Goal: Information Seeking & Learning: Find specific fact

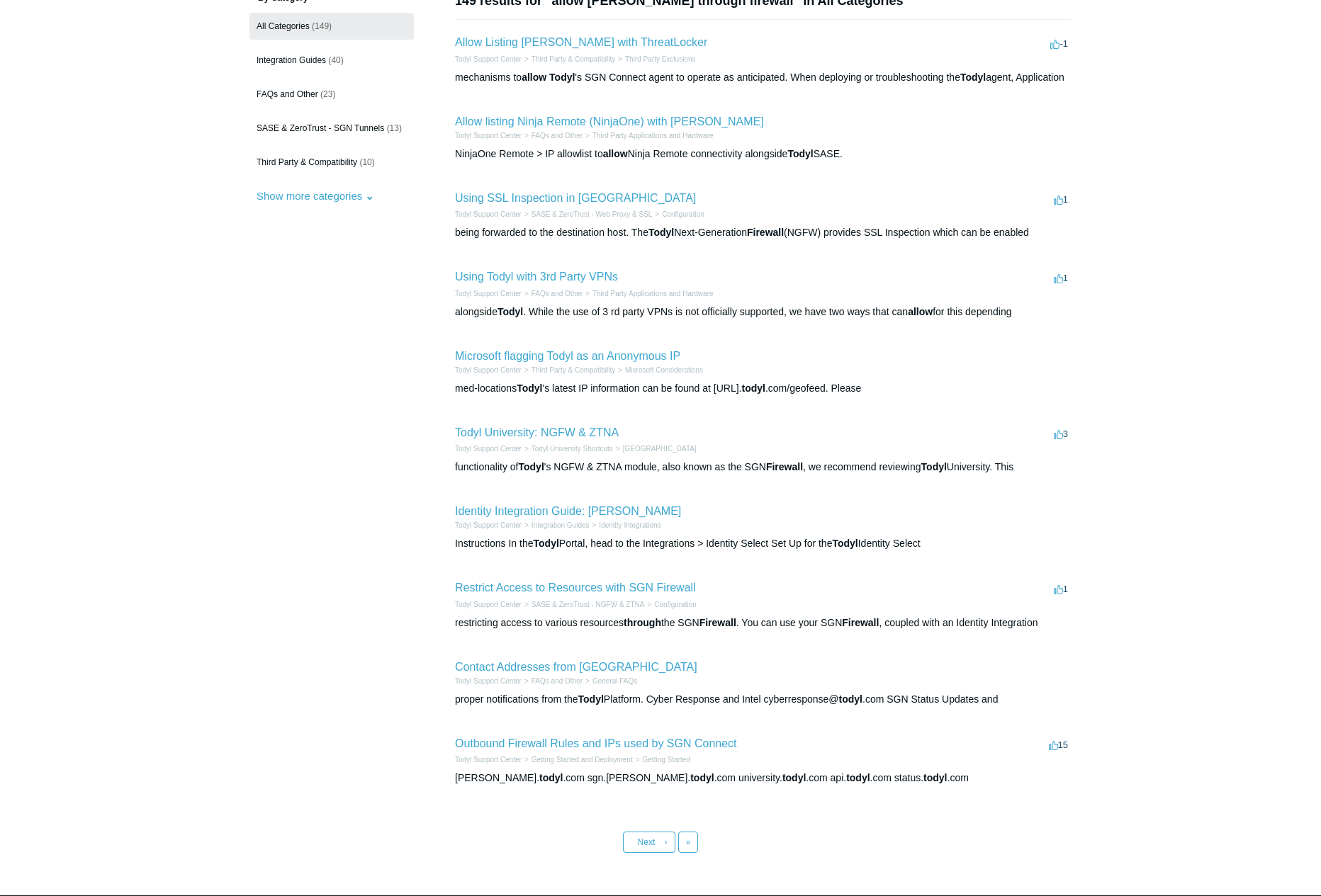
scroll to position [142, 0]
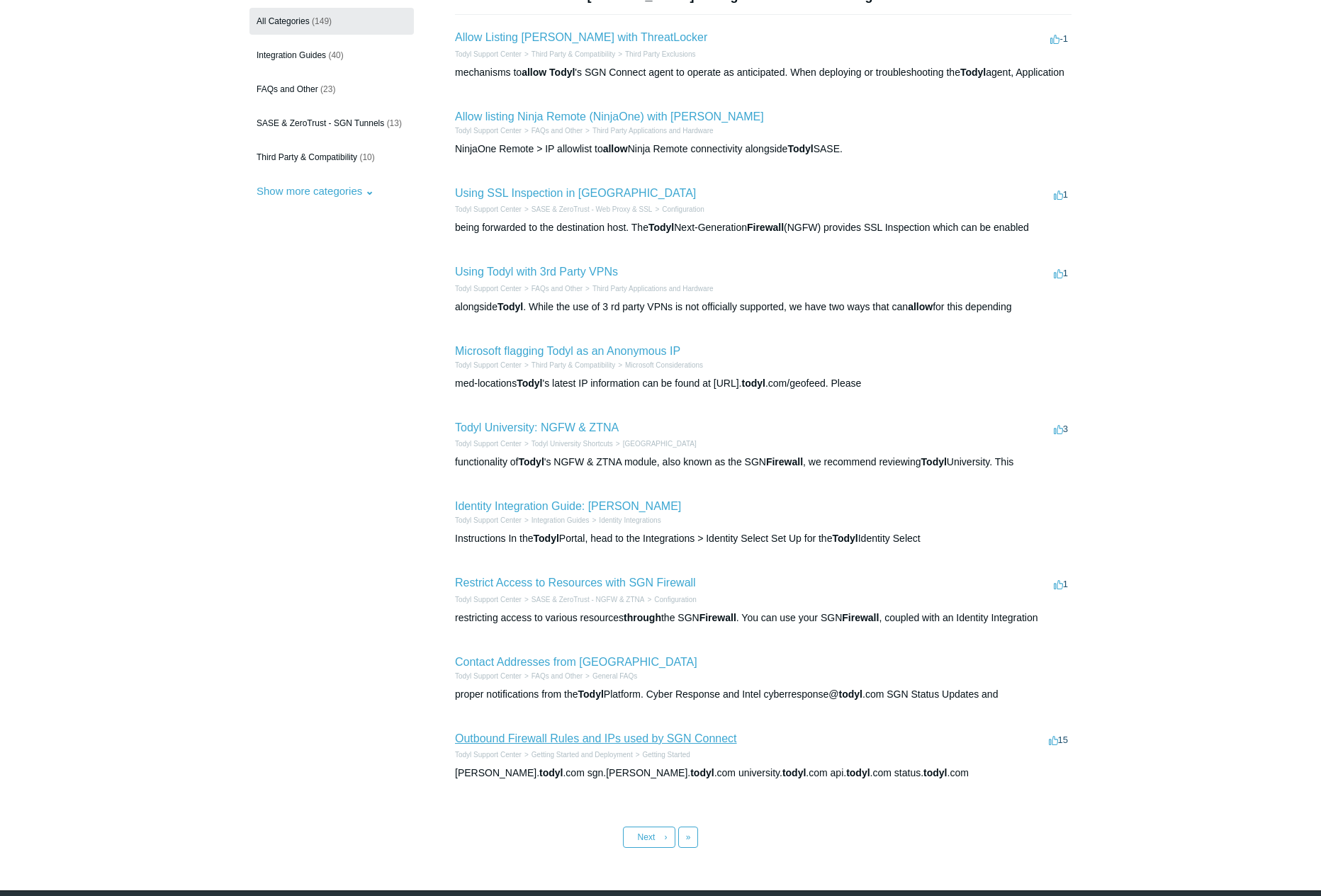
click at [515, 744] on link "Outbound Firewall Rules and IPs used by SGN Connect" at bounding box center [596, 738] width 282 height 12
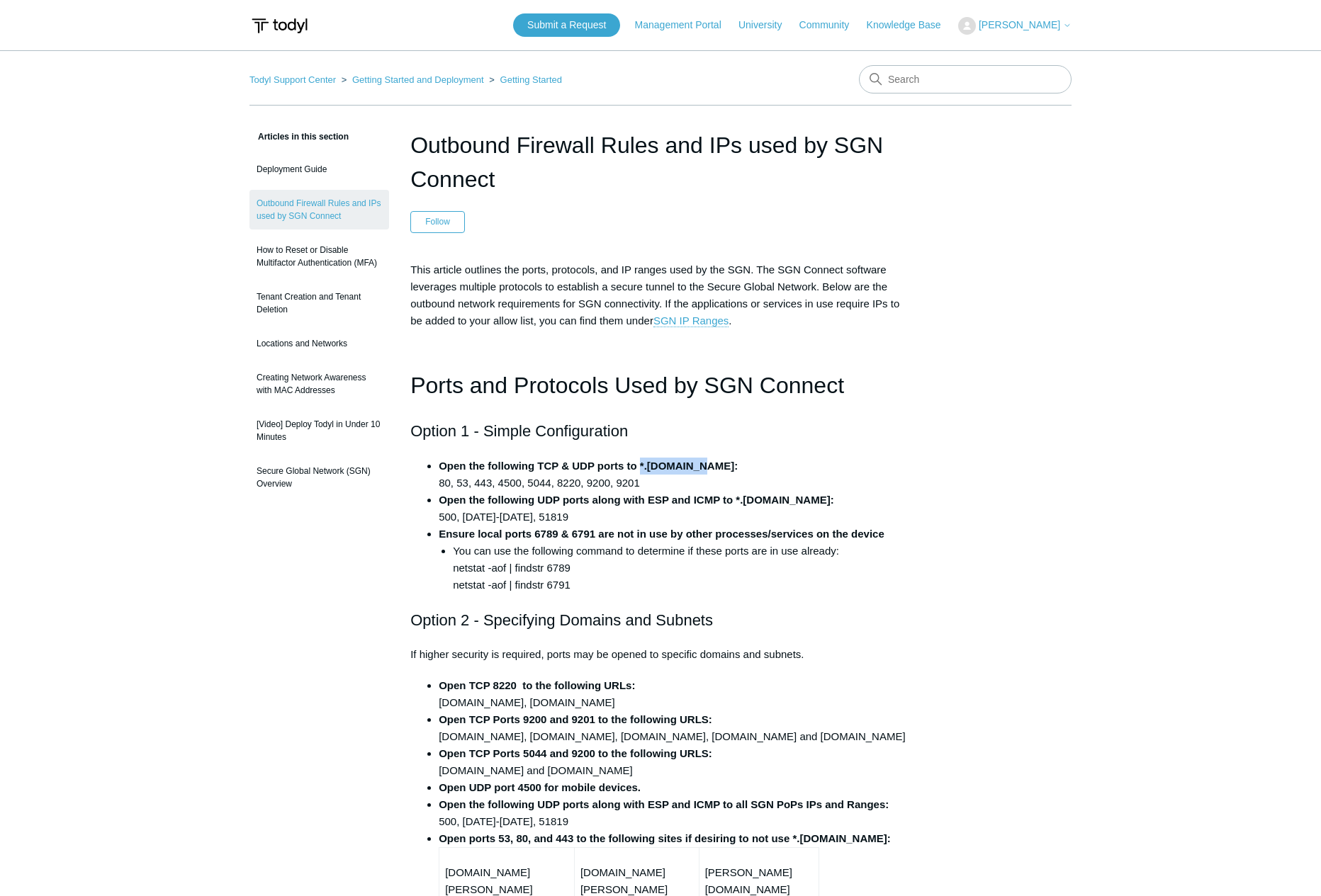
drag, startPoint x: 696, startPoint y: 469, endPoint x: 640, endPoint y: 470, distance: 56.0
click at [640, 470] on strong "Open the following TCP & UDP ports to *.todyl.com:" at bounding box center [588, 465] width 299 height 12
copy strong "*.todyl.com"
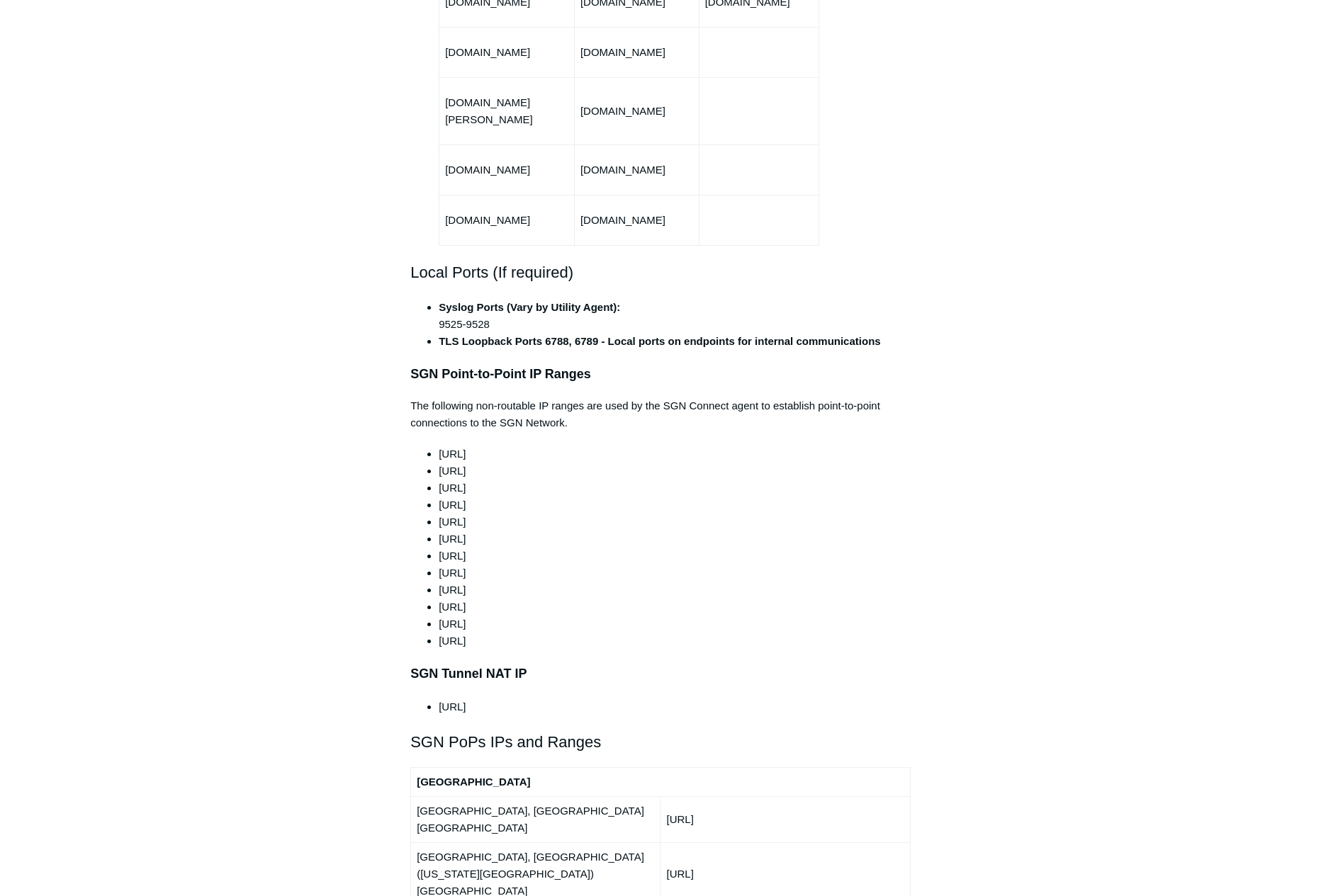
scroll to position [1062, 0]
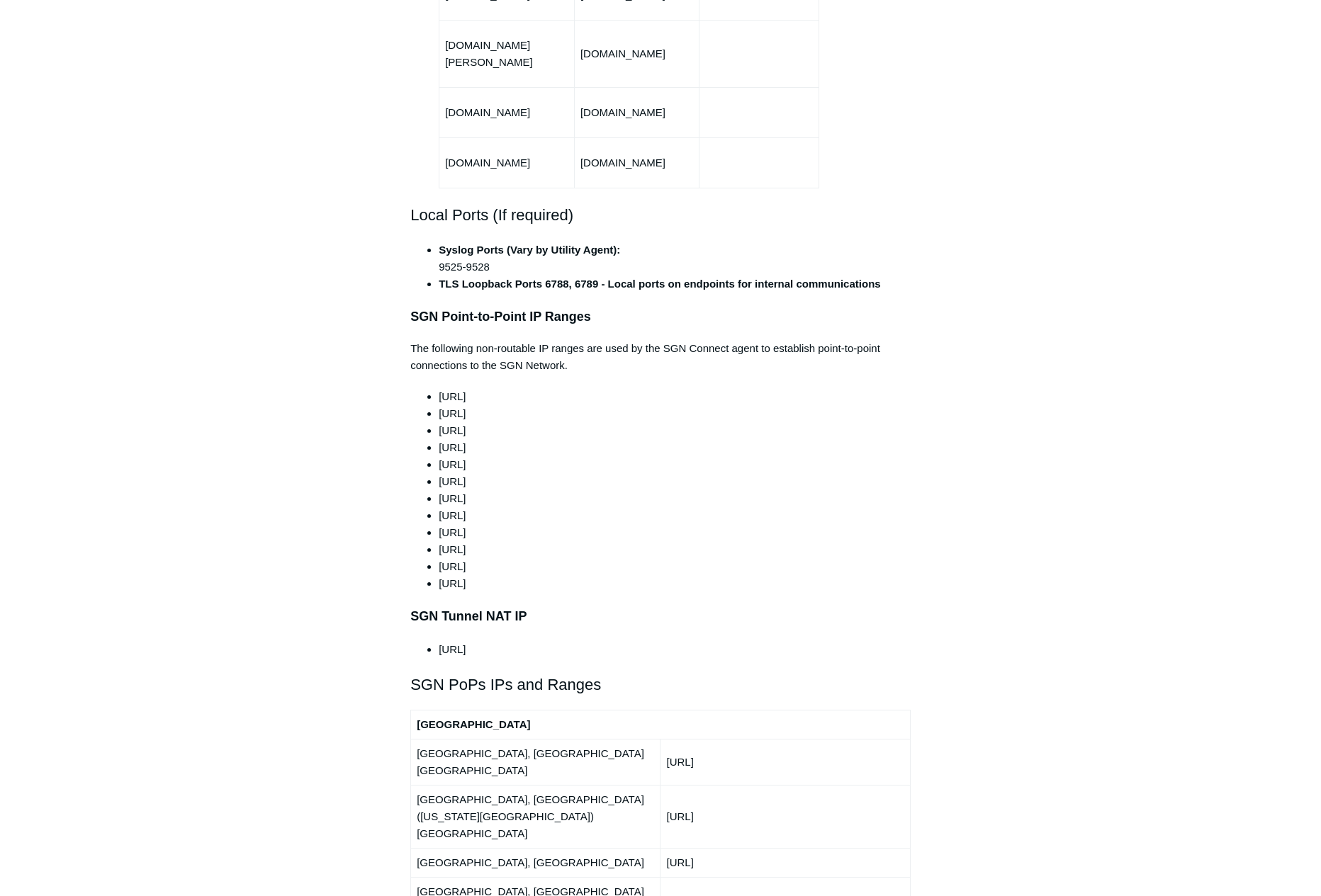
drag, startPoint x: 441, startPoint y: 365, endPoint x: 503, endPoint y: 364, distance: 62.0
click at [465, 390] on span "100.64.0.0/10" at bounding box center [451, 396] width 27 height 12
copy span "100.64.0.0/10"
drag, startPoint x: 508, startPoint y: 381, endPoint x: 441, endPoint y: 383, distance: 67.0
click at [441, 405] on li "165.15.0.0/24" at bounding box center [674, 413] width 472 height 17
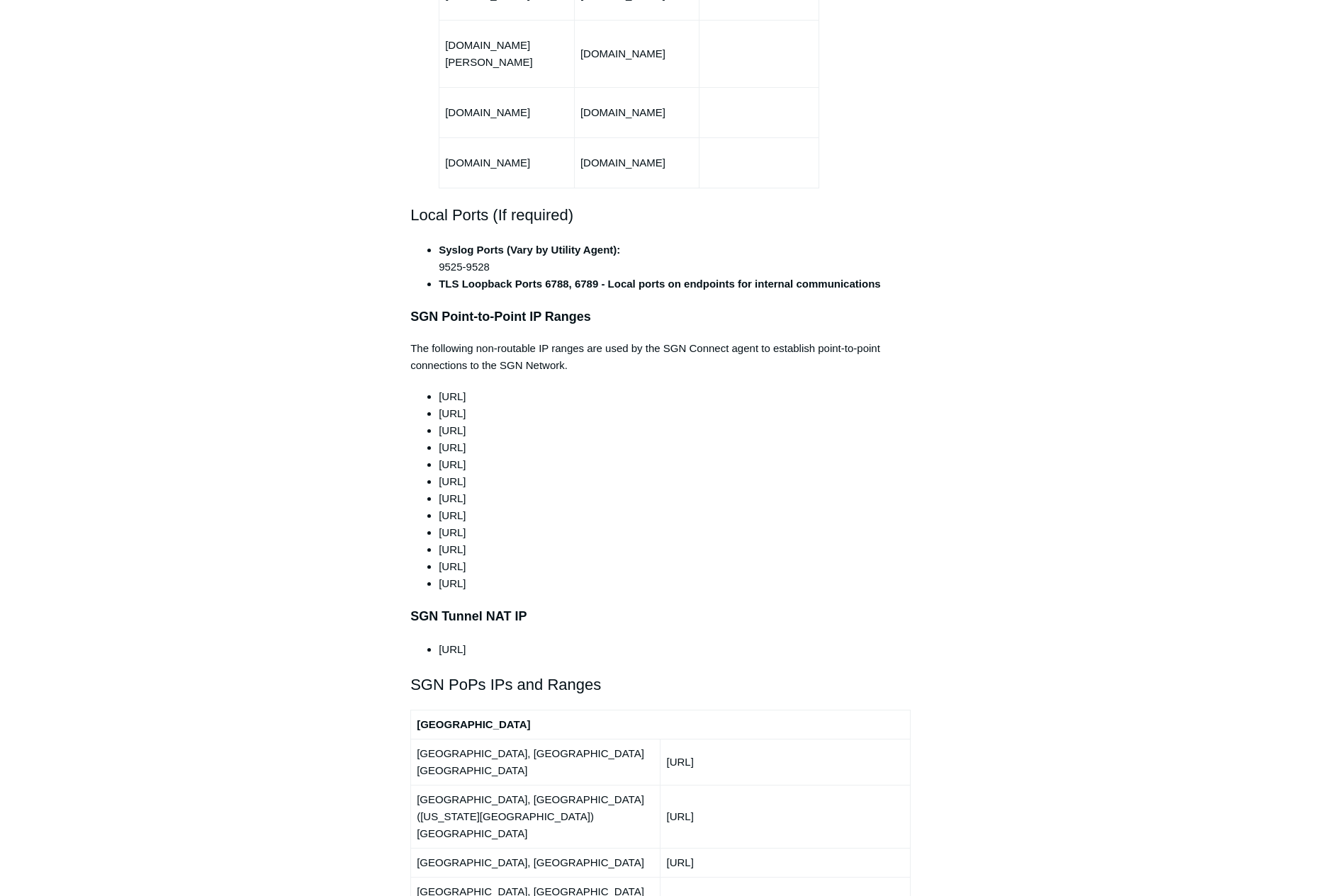
copy li "165.15.0.0/24"
drag, startPoint x: 510, startPoint y: 399, endPoint x: 440, endPoint y: 400, distance: 70.0
click at [440, 422] on li "165.15.1.0/24" at bounding box center [674, 430] width 472 height 17
copy li "165.15.1.0/24"
drag, startPoint x: 509, startPoint y: 416, endPoint x: 440, endPoint y: 418, distance: 69.0
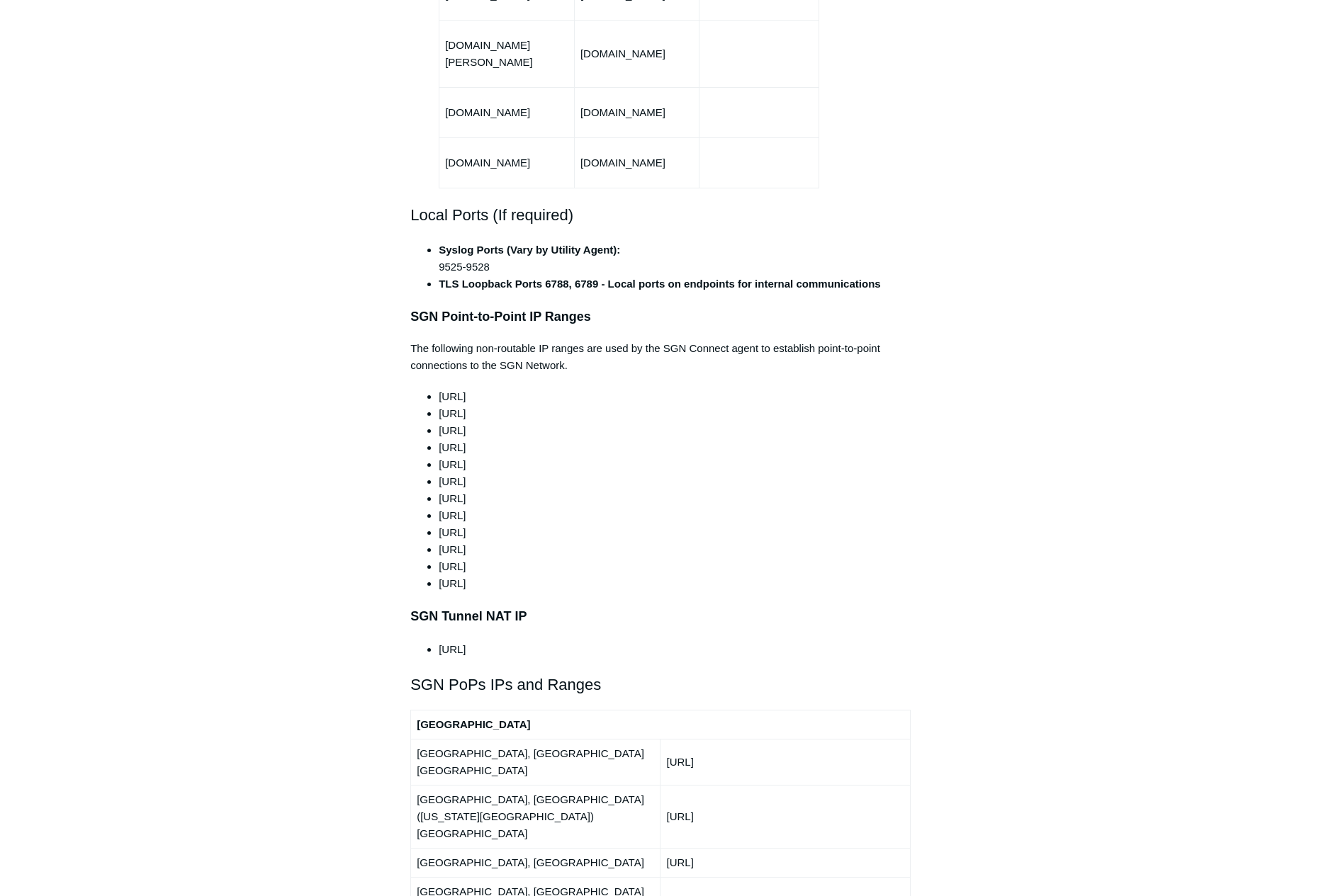
click at [440, 439] on li "165.15.2.0/24" at bounding box center [674, 447] width 472 height 17
copy li "165.15.2.0/24"
drag, startPoint x: 505, startPoint y: 434, endPoint x: 441, endPoint y: 434, distance: 64.0
click at [441, 456] on li "165.15.3.0/24" at bounding box center [674, 464] width 472 height 17
copy li "165.15.3.0/24"
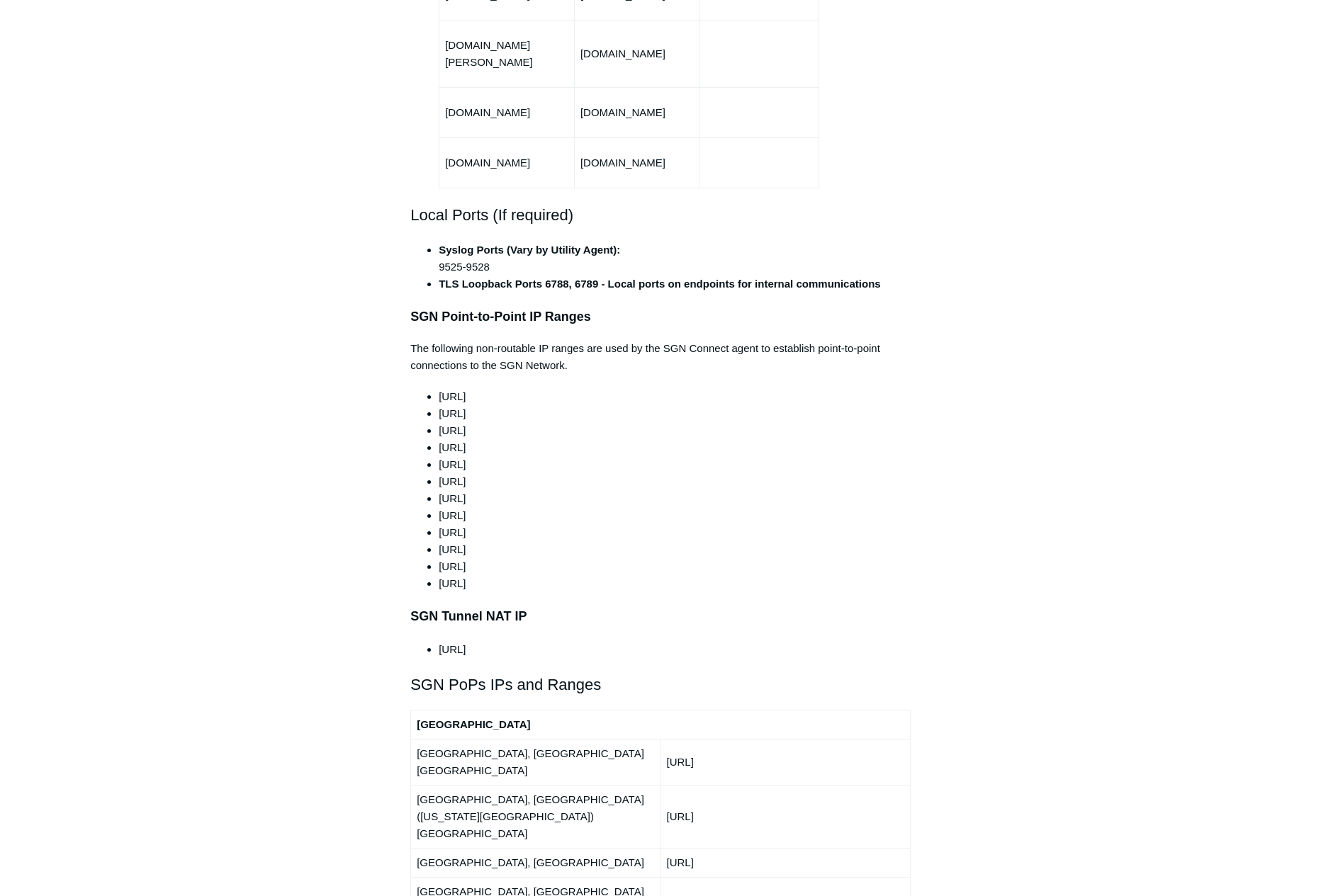
drag, startPoint x: 496, startPoint y: 447, endPoint x: 440, endPoint y: 449, distance: 56.0
click at [440, 473] on li "165.15.4.0/24" at bounding box center [674, 481] width 472 height 17
copy li "165.15.4.0/24"
drag, startPoint x: 519, startPoint y: 463, endPoint x: 442, endPoint y: 464, distance: 77.0
click at [442, 490] on li "192.0.0.0/24" at bounding box center [674, 499] width 472 height 17
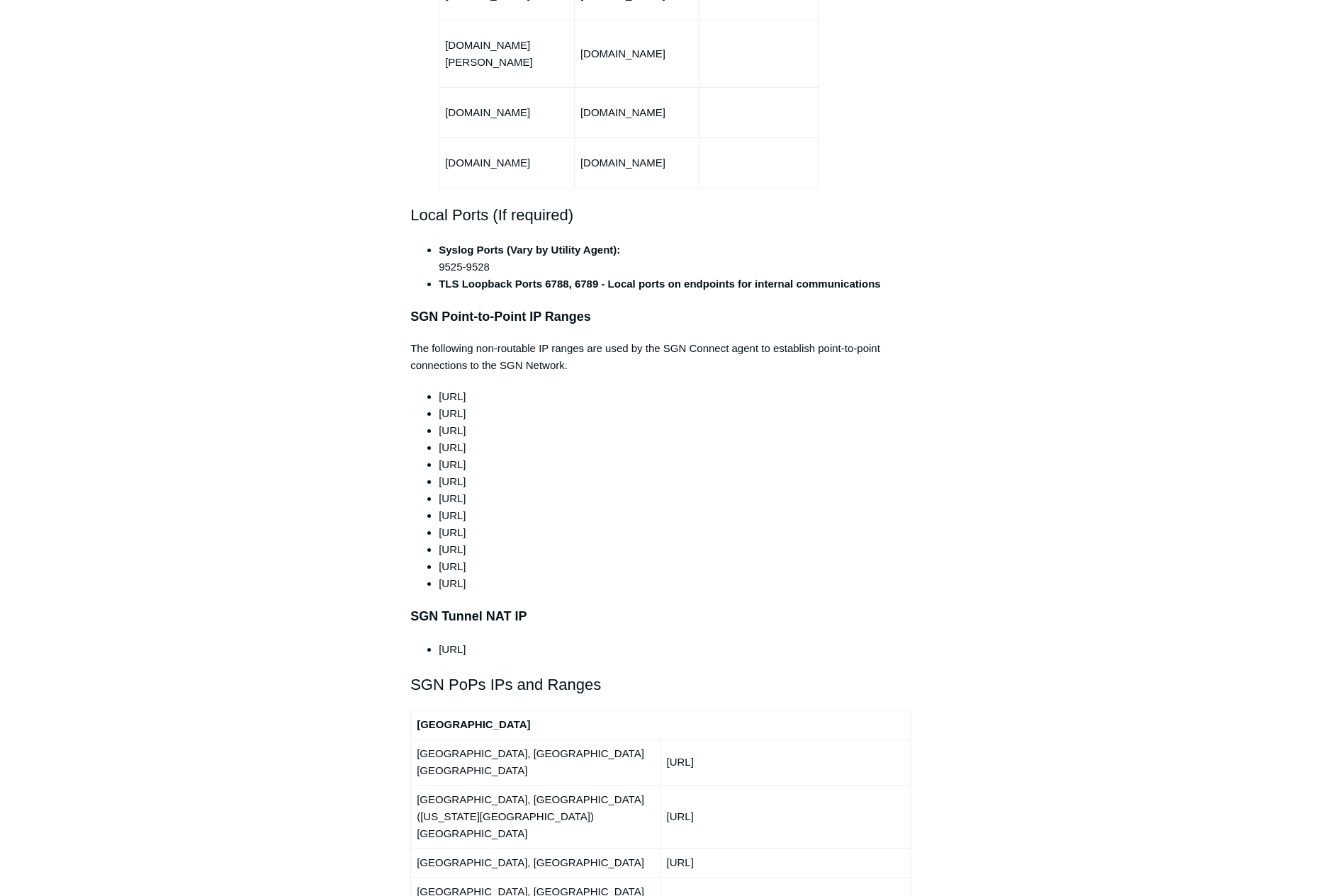
copy span "192.0.0.0/24"
drag, startPoint x: 503, startPoint y: 477, endPoint x: 441, endPoint y: 481, distance: 62.1
click at [441, 507] on li "192.0.2.0/24" at bounding box center [674, 516] width 472 height 17
copy span "192.0.2.0/24"
drag, startPoint x: 510, startPoint y: 500, endPoint x: 440, endPoint y: 503, distance: 70.1
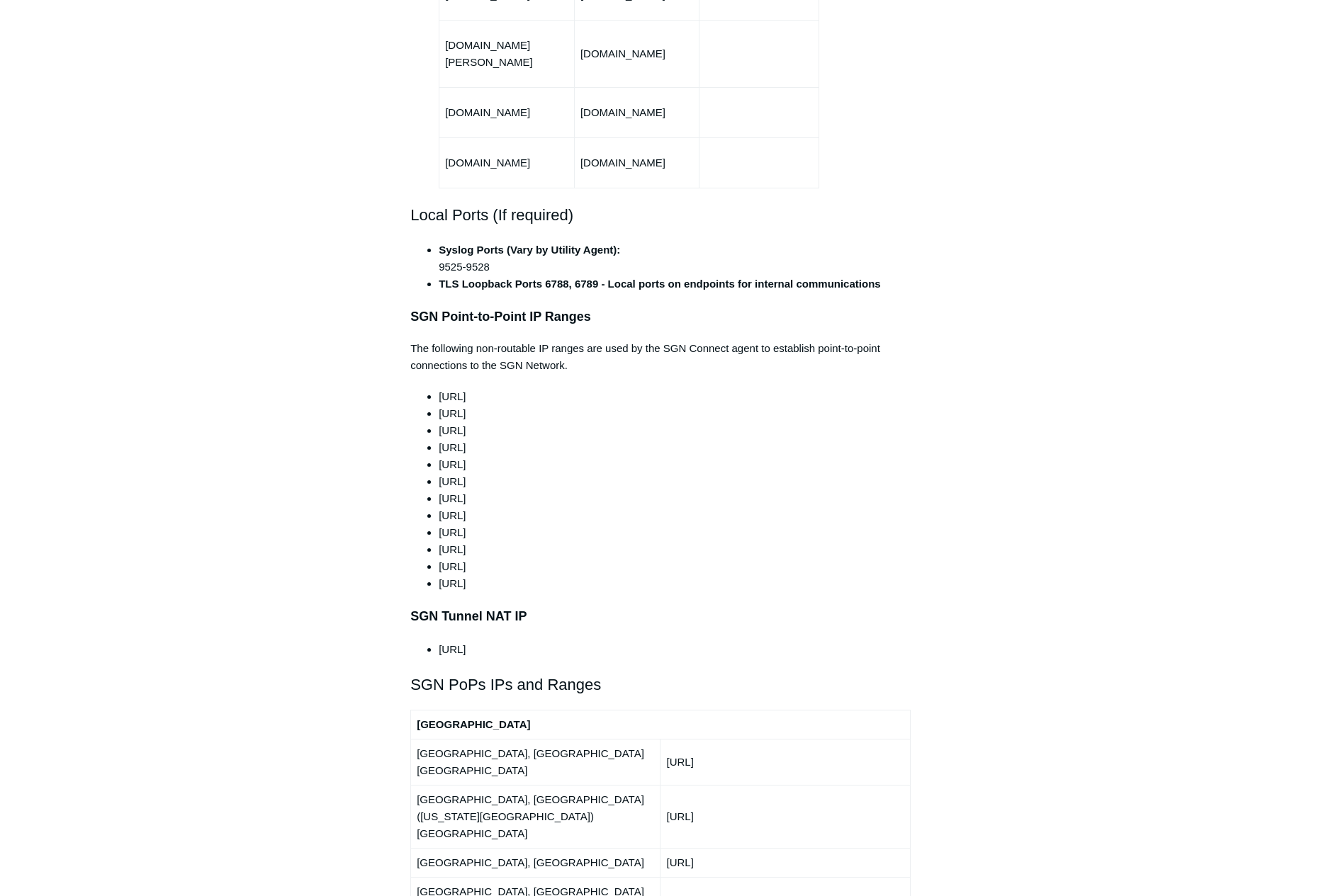
click at [440, 525] on li "192.88.99.0/24" at bounding box center [674, 533] width 472 height 17
copy span "192.88.99.0/24"
drag, startPoint x: 440, startPoint y: 516, endPoint x: 535, endPoint y: 512, distance: 95.1
click at [535, 541] on li "198.51.100.0/24" at bounding box center [674, 549] width 472 height 17
drag, startPoint x: 443, startPoint y: 535, endPoint x: 513, endPoint y: 529, distance: 70.3
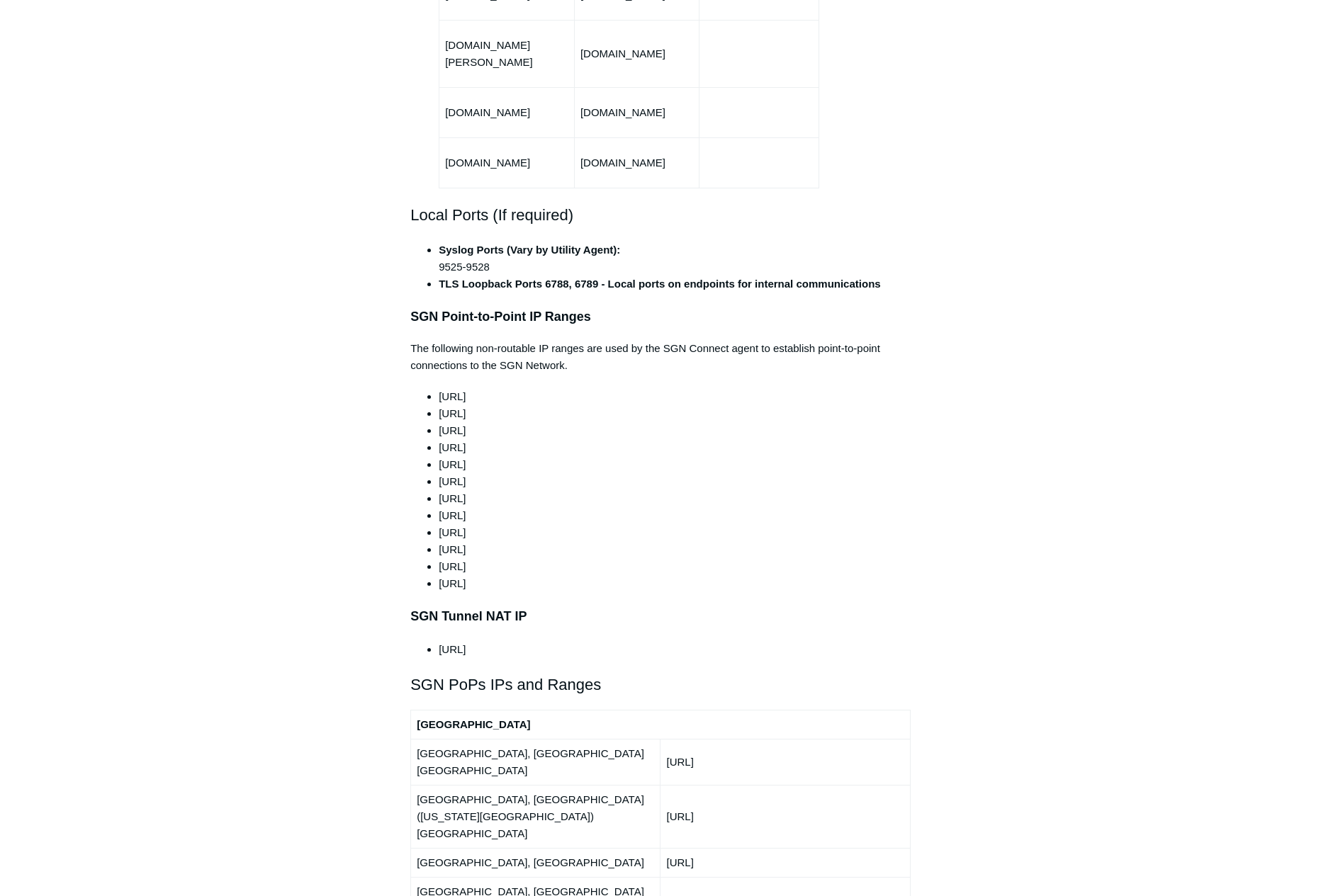
click at [513, 558] on li "203.0.113.0/24" at bounding box center [674, 566] width 472 height 17
drag, startPoint x: 438, startPoint y: 548, endPoint x: 539, endPoint y: 551, distance: 101.0
click at [539, 551] on ul "100.64.0.0/10 165.15.0.0/24 165.15.1.0/24 165.15.2.0/24 165.15.3.0/24 165.15.4.…" at bounding box center [667, 490] width 487 height 204
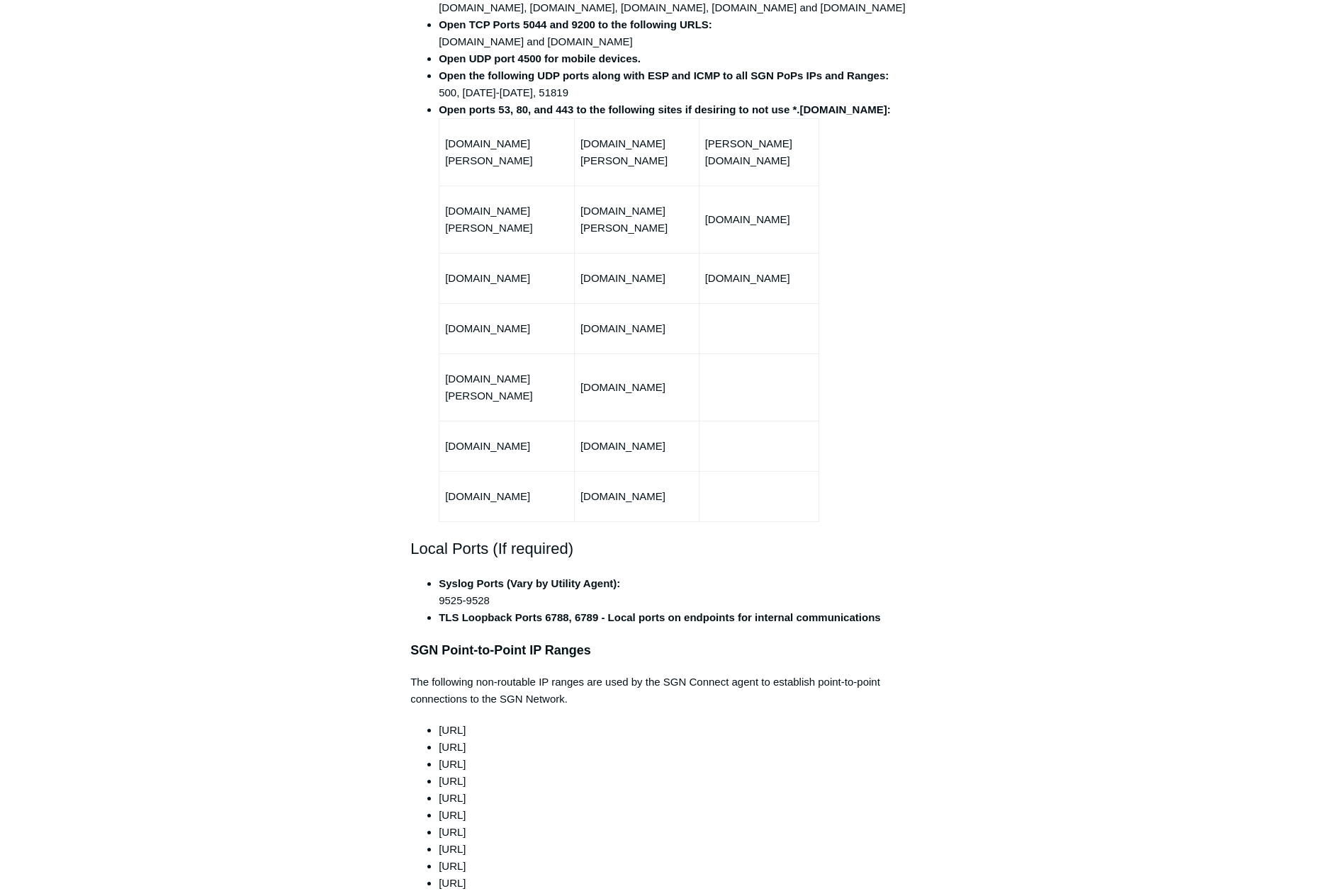
scroll to position [354, 0]
